Goal: Find specific page/section: Find specific page/section

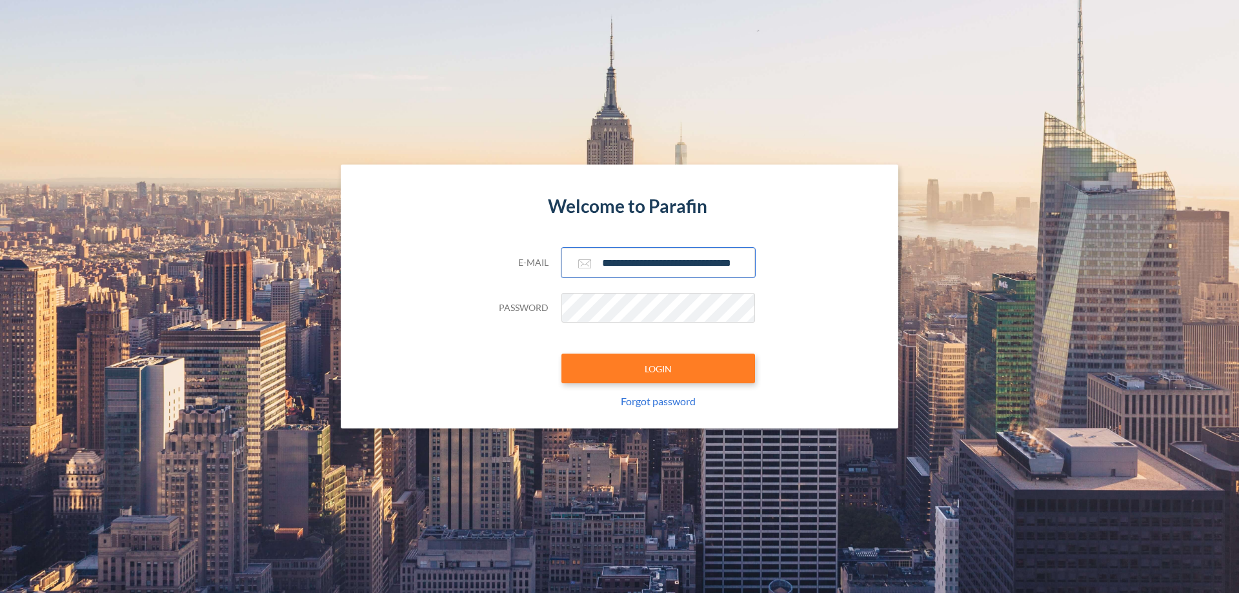
type input "**********"
click at [658, 368] on button "LOGIN" at bounding box center [658, 369] width 194 height 30
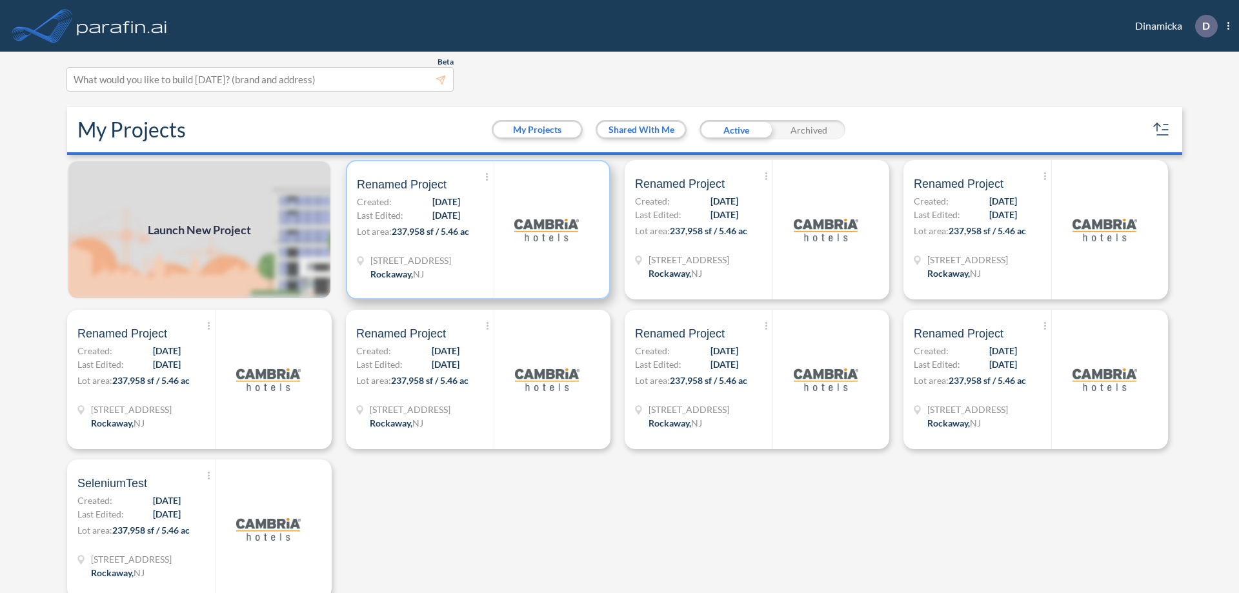
scroll to position [3, 0]
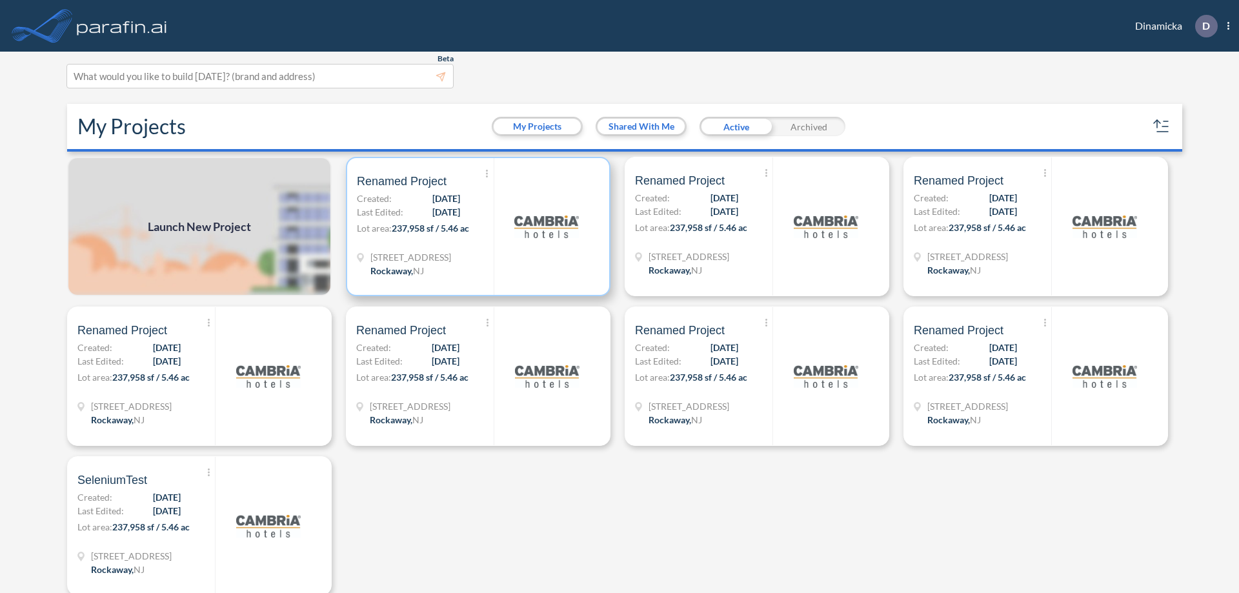
click at [476, 226] on p "Lot area: 237,958 sf / 5.46 ac" at bounding box center [425, 230] width 137 height 19
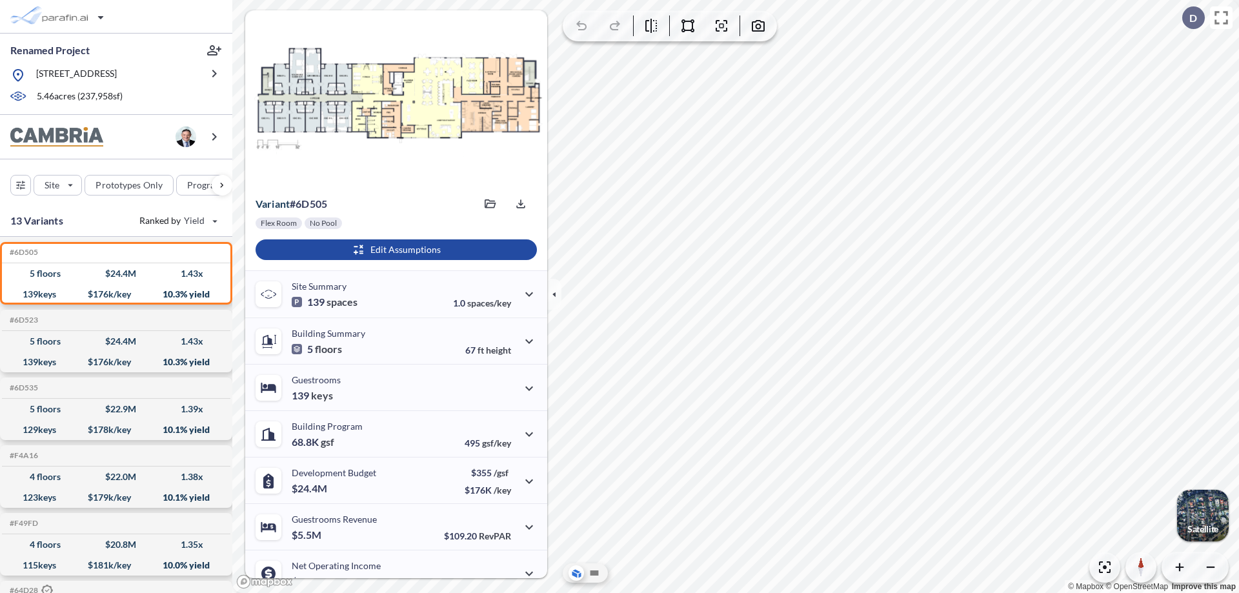
scroll to position [65, 0]
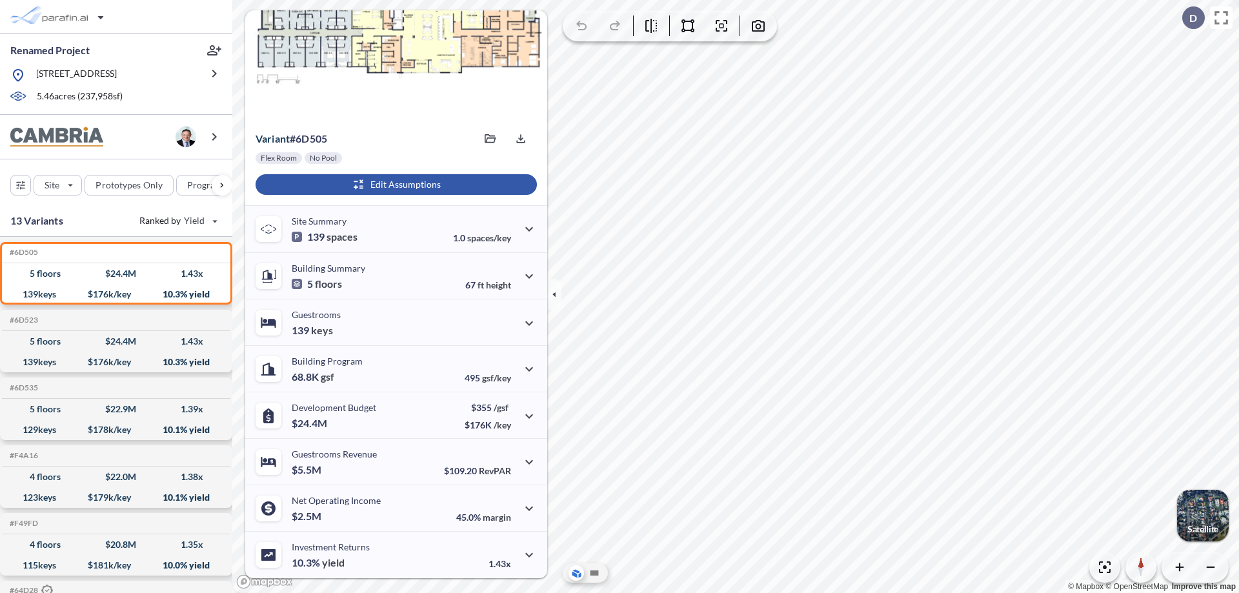
click at [394, 185] on div "button" at bounding box center [396, 184] width 281 height 21
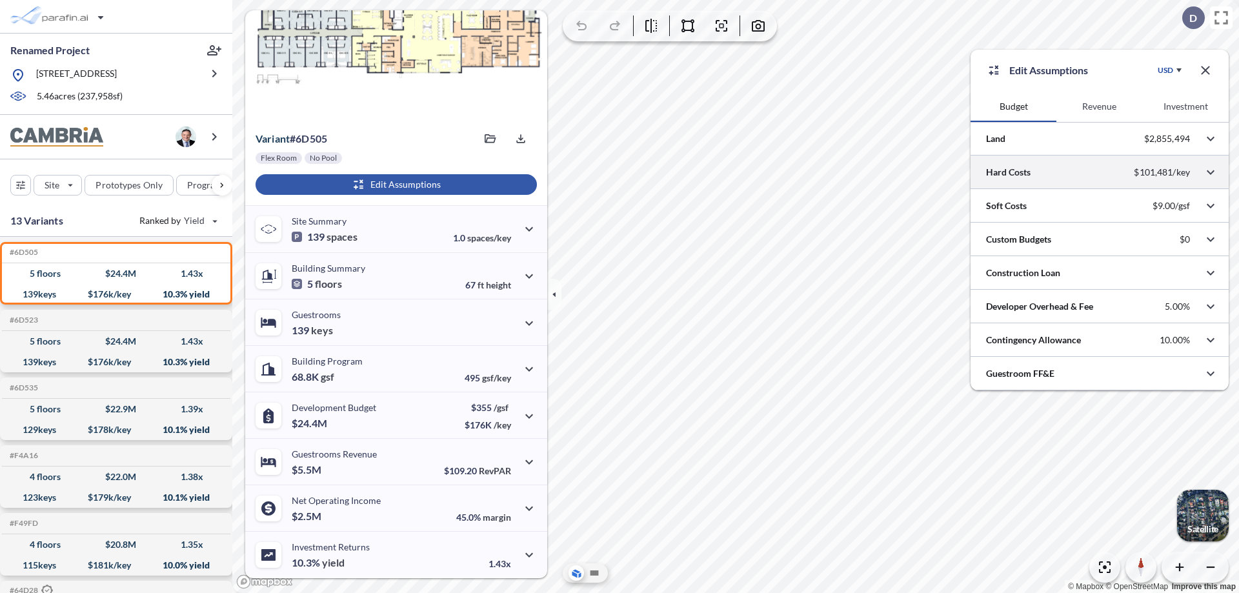
click at [1100, 172] on div at bounding box center [1100, 172] width 258 height 33
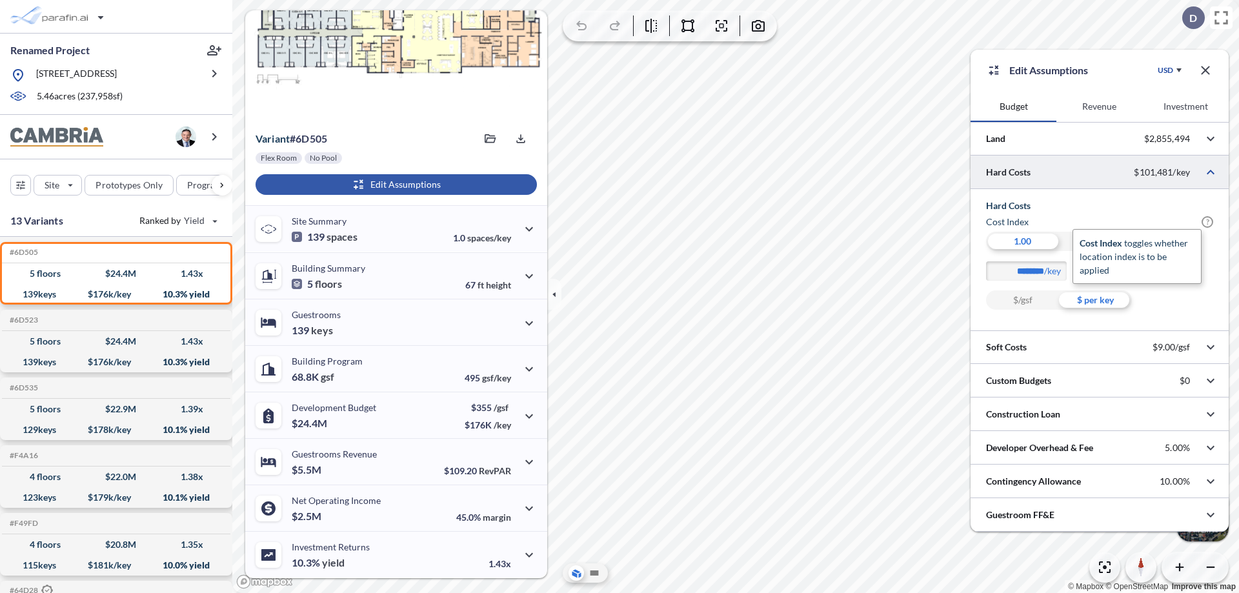
click at [1207, 222] on span "?" at bounding box center [1208, 222] width 12 height 12
